Goal: Book appointment/travel/reservation

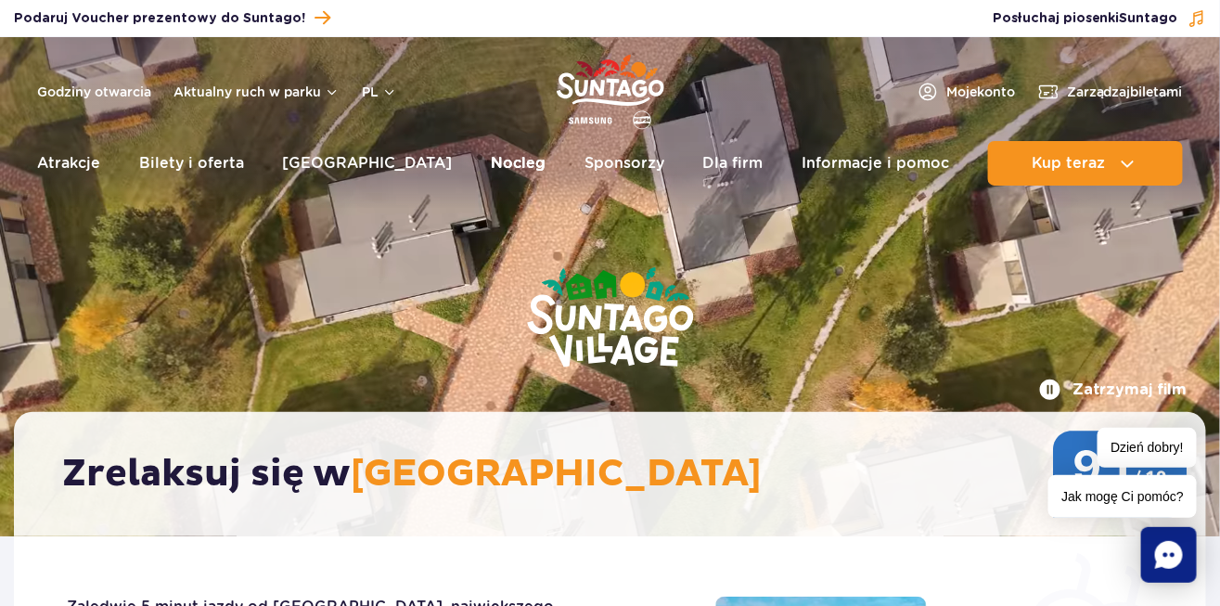
click at [491, 151] on link "Nocleg" at bounding box center [518, 163] width 55 height 45
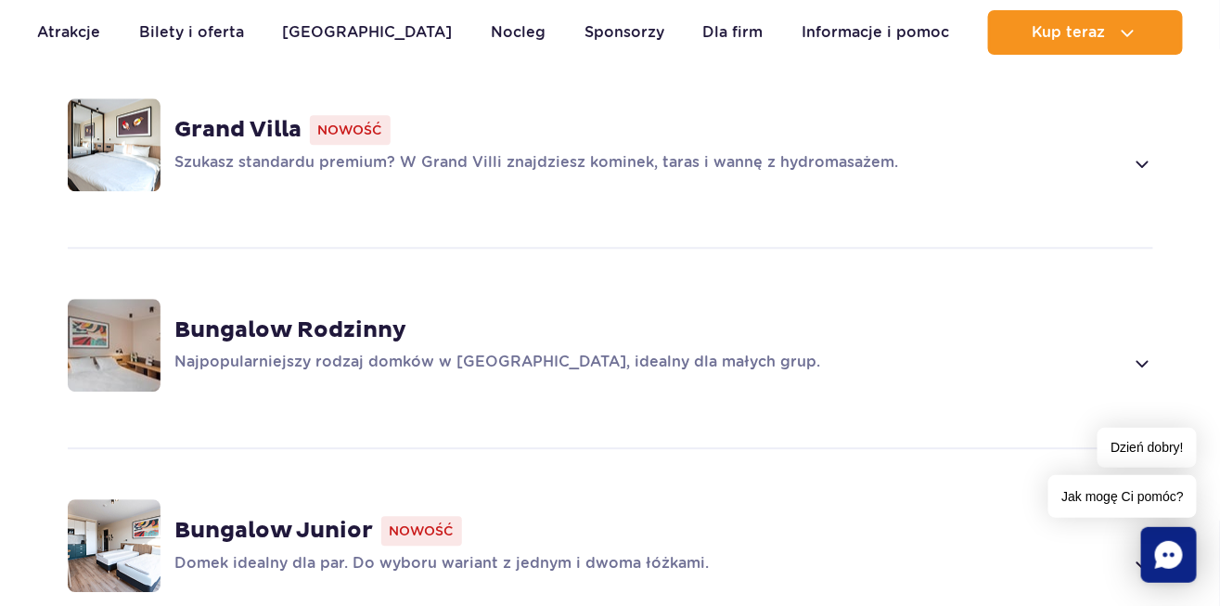
scroll to position [1369, 0]
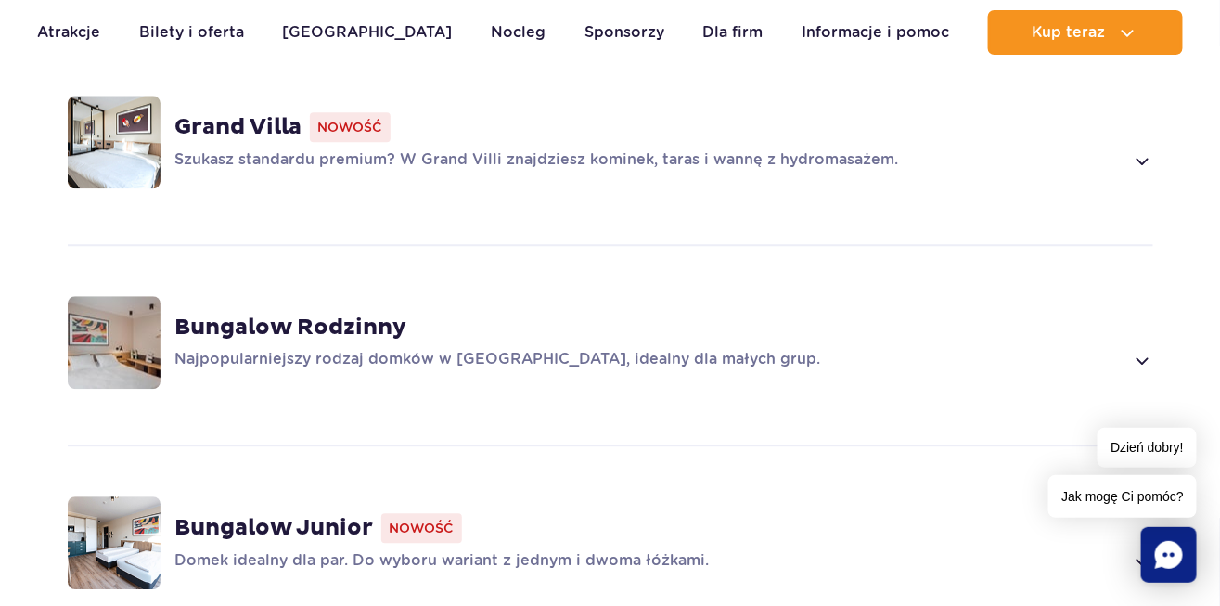
click at [1143, 349] on span at bounding box center [1141, 360] width 21 height 22
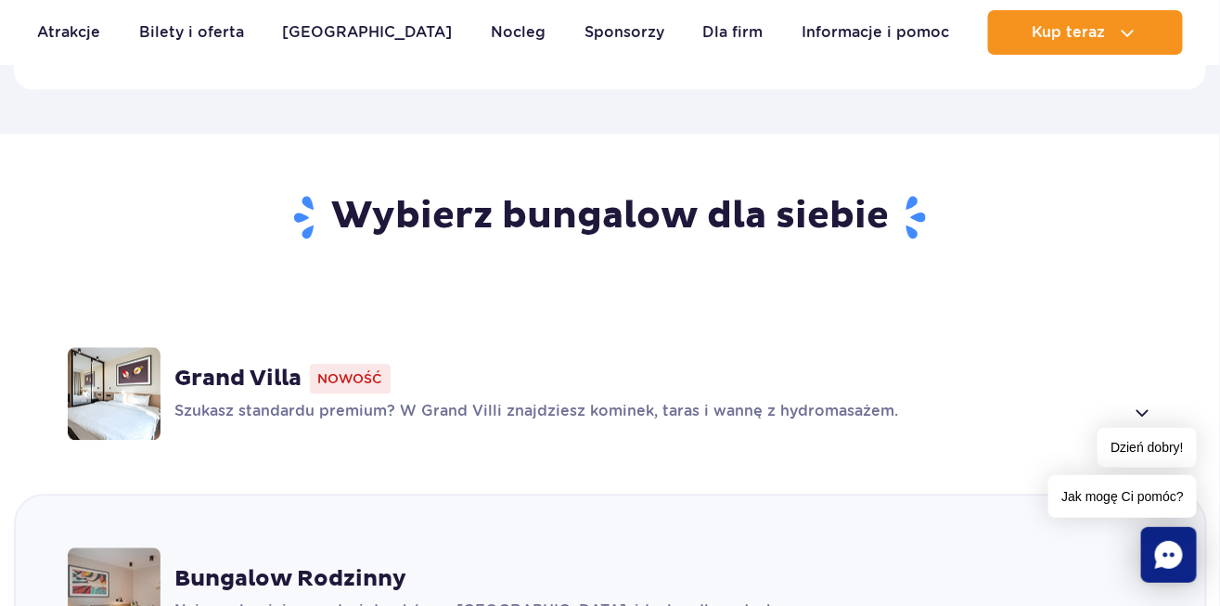
scroll to position [1111, 0]
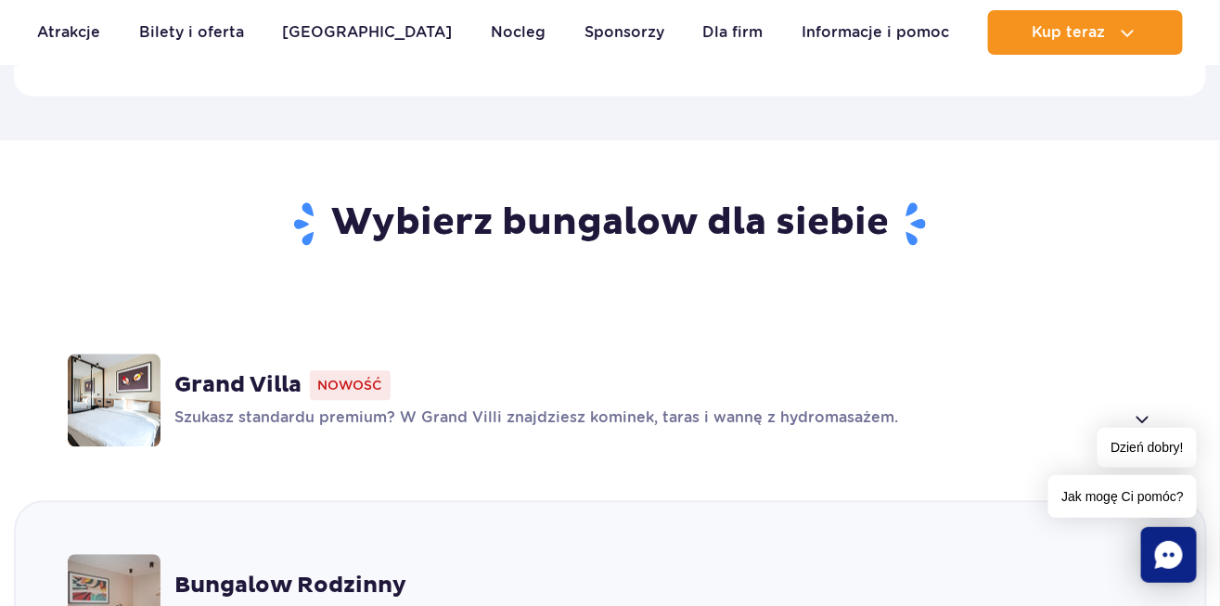
click at [466, 336] on div "Grand Villa Nowość Szukasz standardu premium? W Grand Villi znajdziesz kominek,…" at bounding box center [610, 399] width 1189 height 197
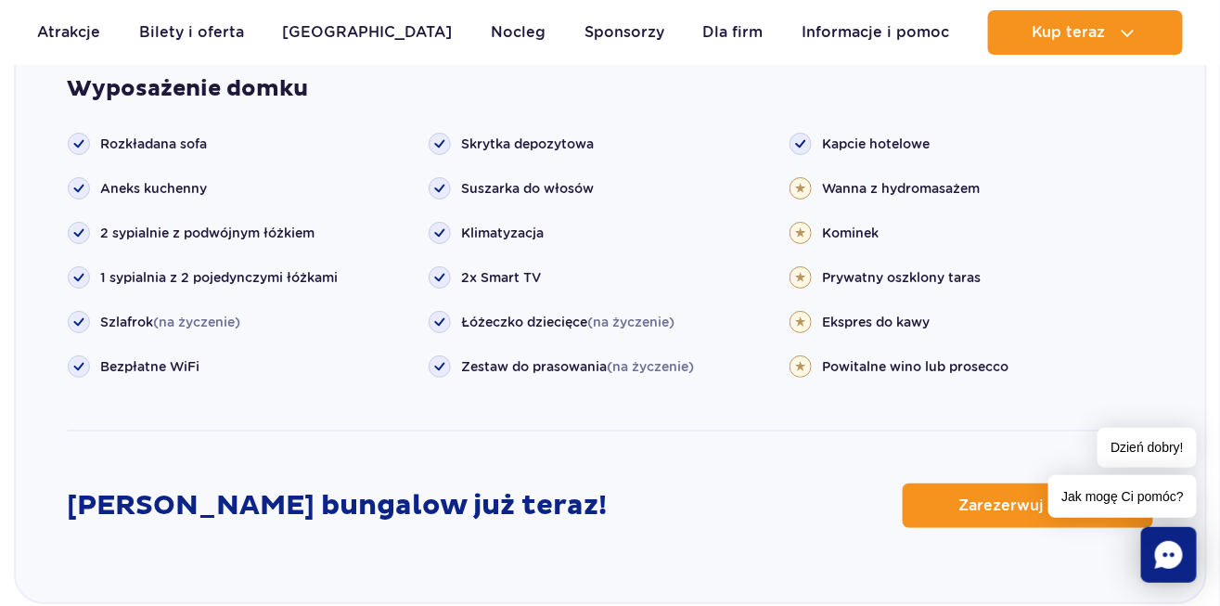
scroll to position [2096, 0]
click at [1029, 498] on span "Zarezerwuj online" at bounding box center [1013, 505] width 137 height 15
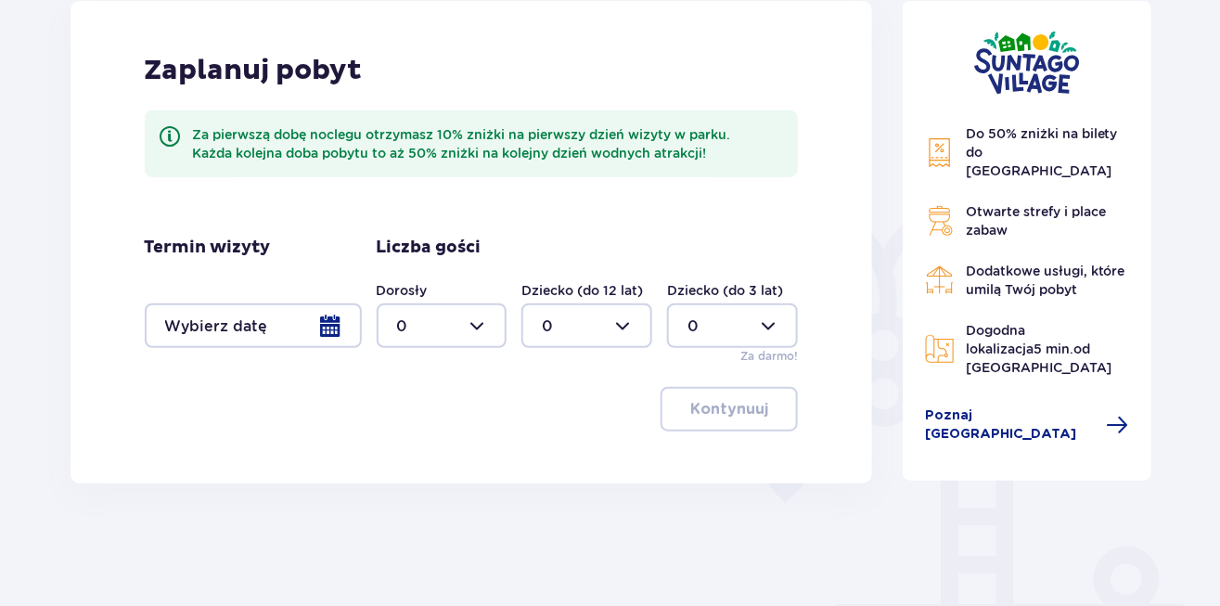
scroll to position [275, 0]
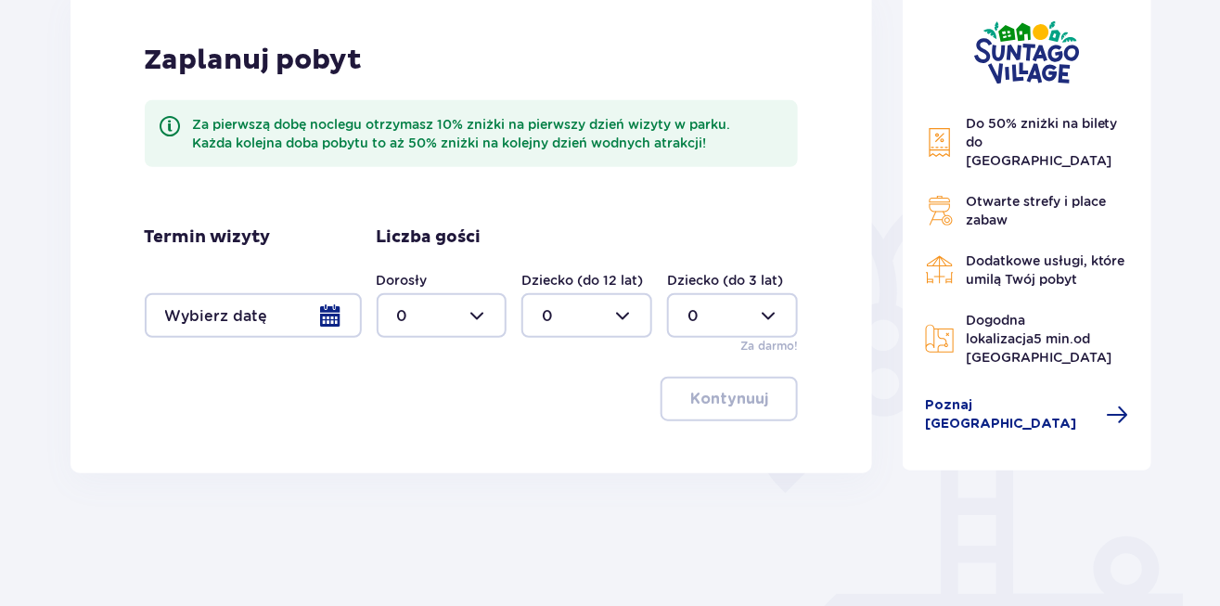
click at [327, 312] on div at bounding box center [253, 315] width 217 height 45
